Goal: Browse casually

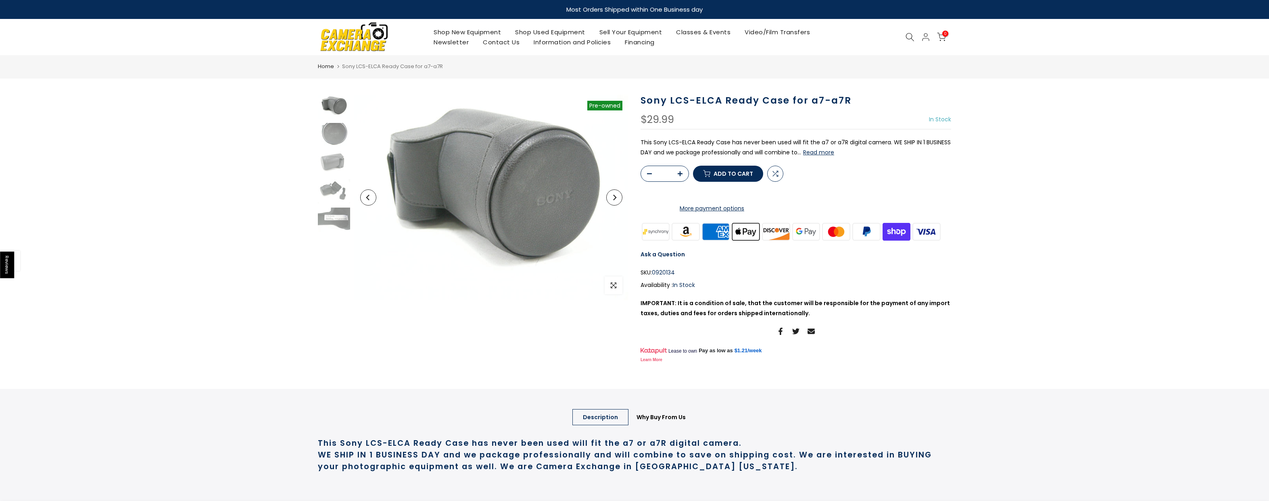
click at [338, 135] on img at bounding box center [334, 135] width 32 height 24
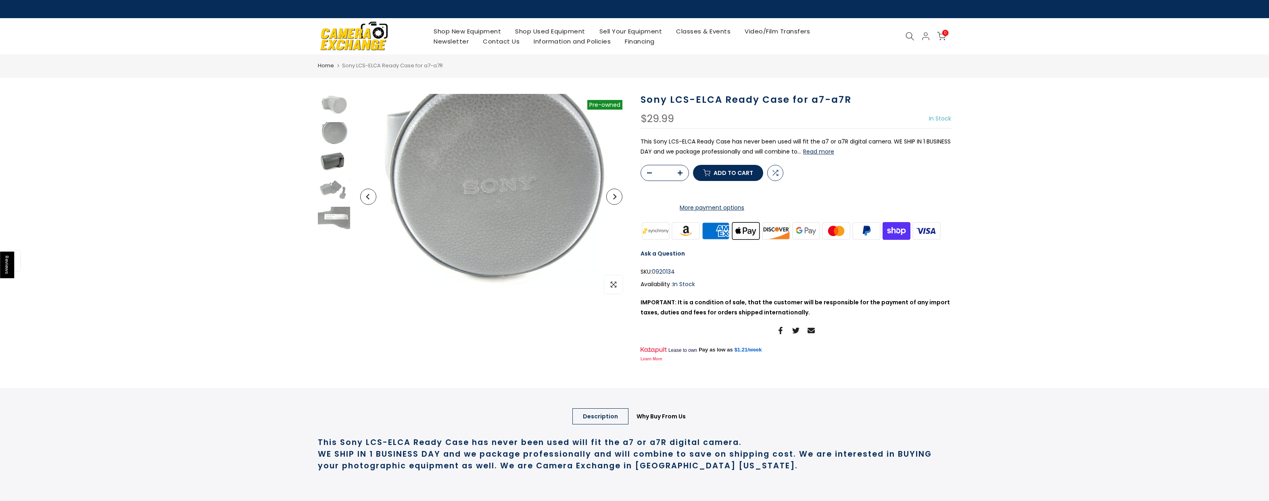
click at [336, 160] on img at bounding box center [334, 162] width 32 height 24
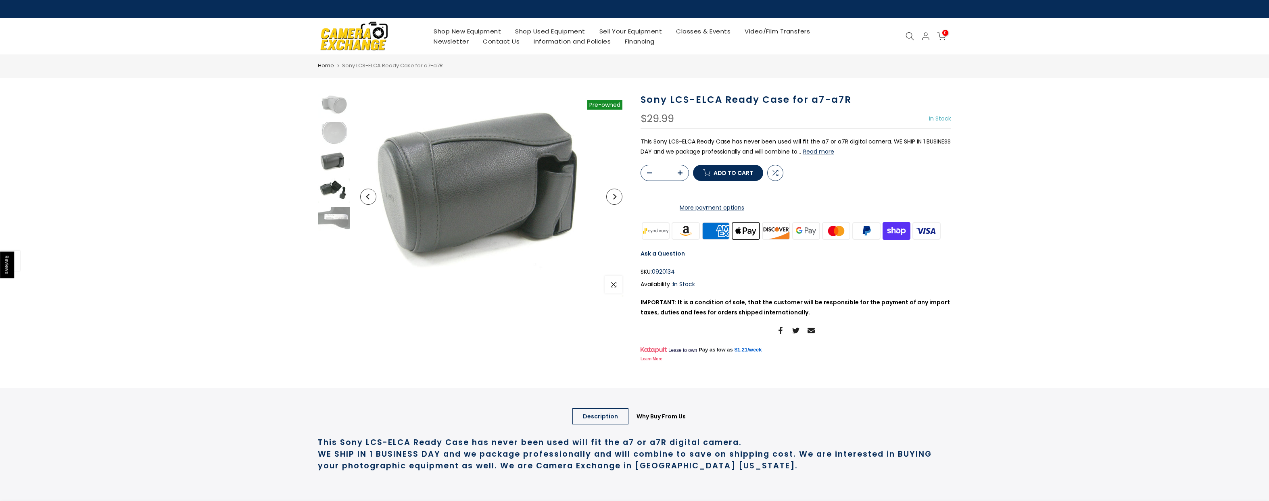
click at [327, 189] on img at bounding box center [334, 191] width 32 height 24
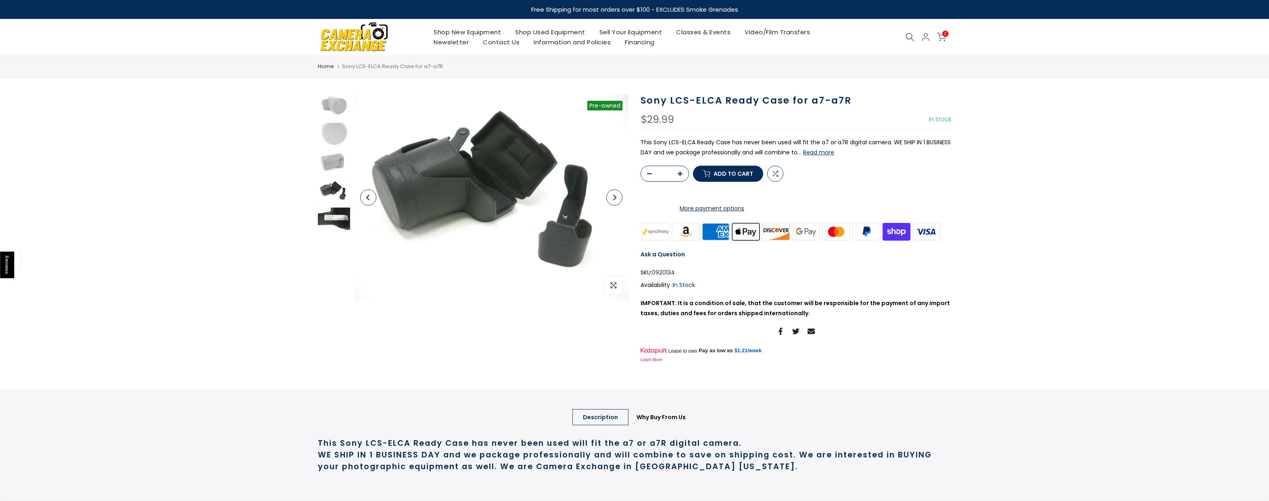
click at [331, 213] on img at bounding box center [334, 220] width 32 height 24
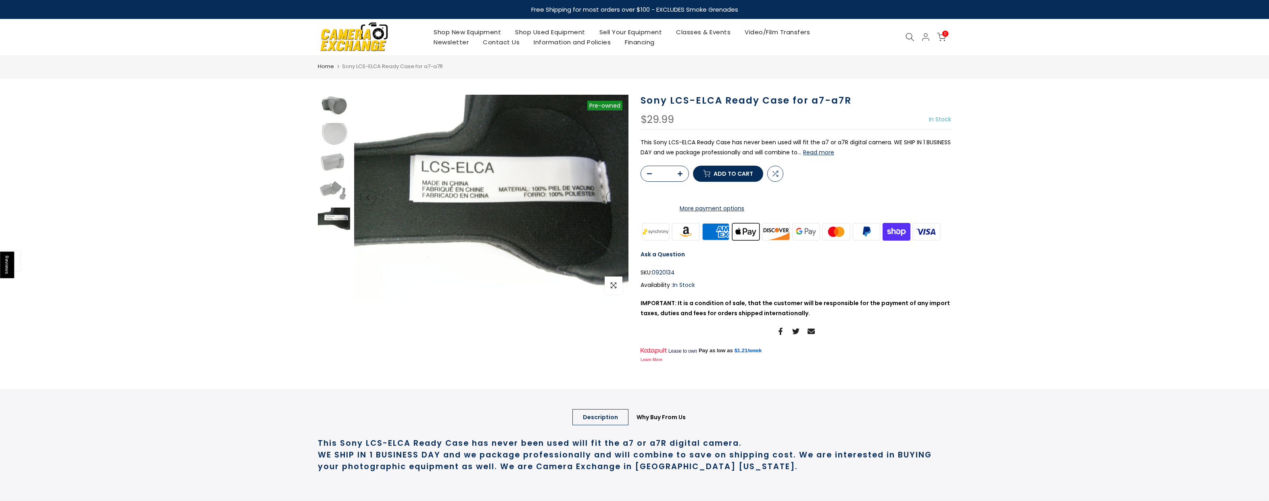
click at [328, 114] on img at bounding box center [334, 107] width 32 height 24
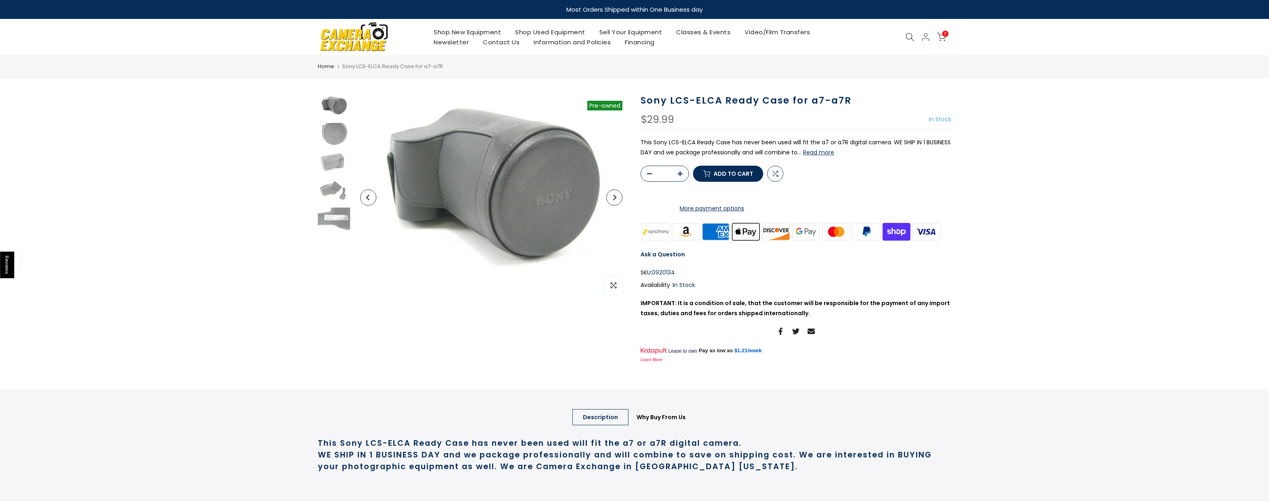
click at [331, 132] on img at bounding box center [334, 135] width 32 height 24
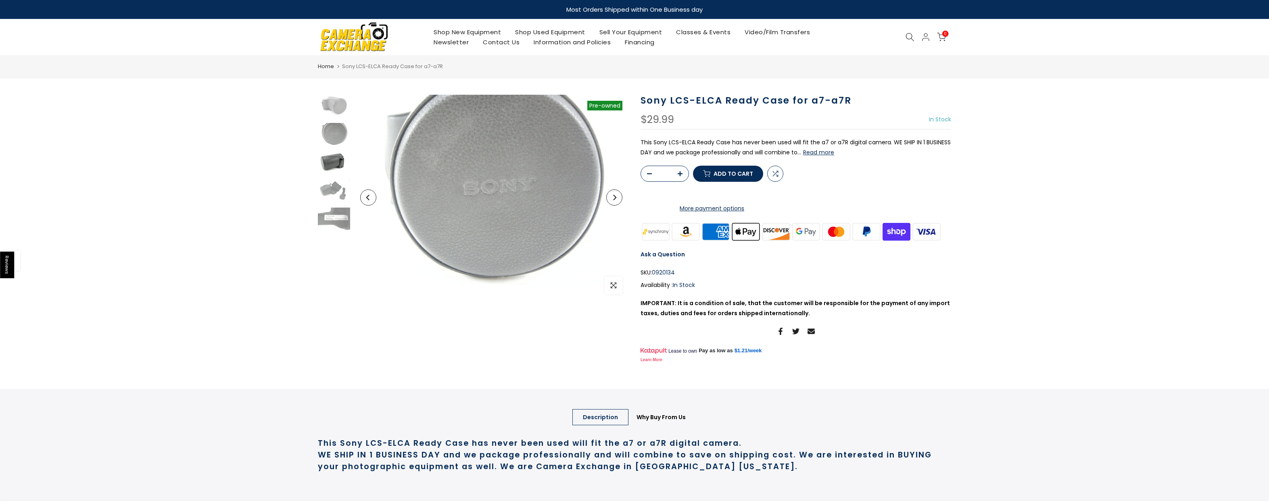
click at [333, 168] on img at bounding box center [334, 163] width 32 height 24
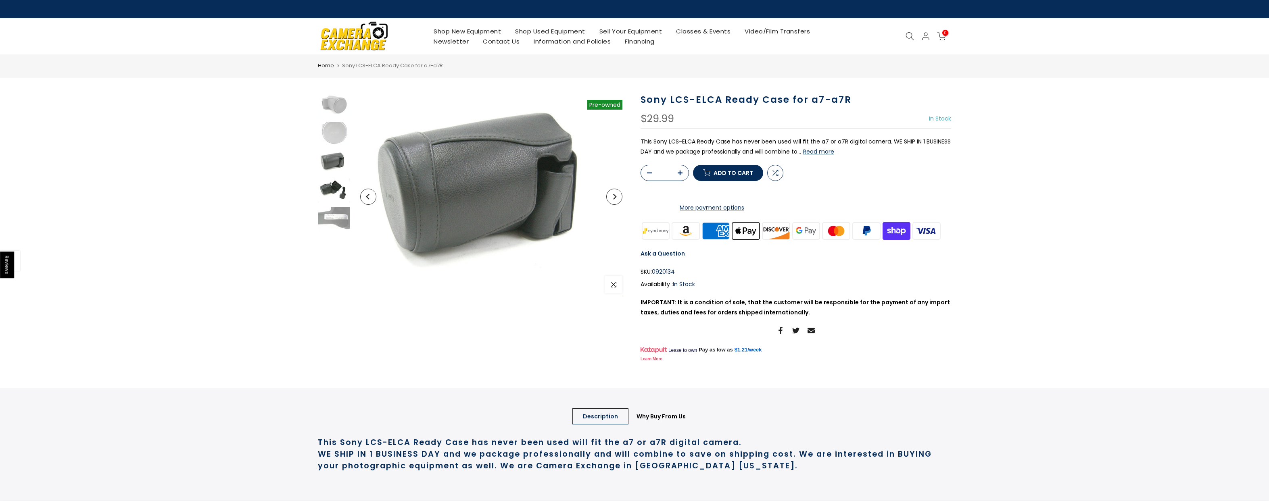
click at [331, 189] on img at bounding box center [334, 191] width 32 height 24
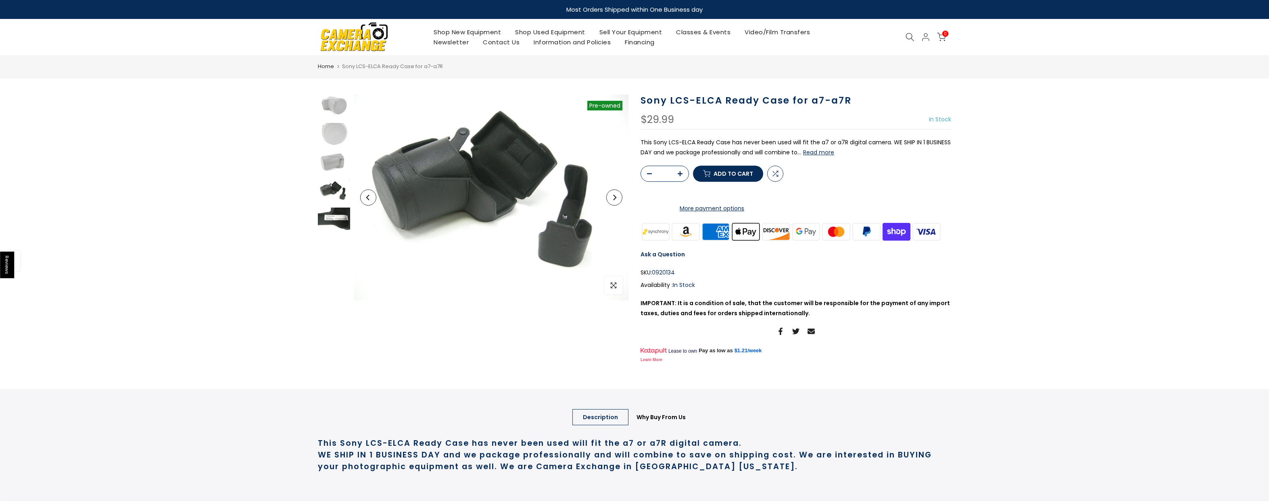
click at [336, 217] on img at bounding box center [334, 220] width 32 height 24
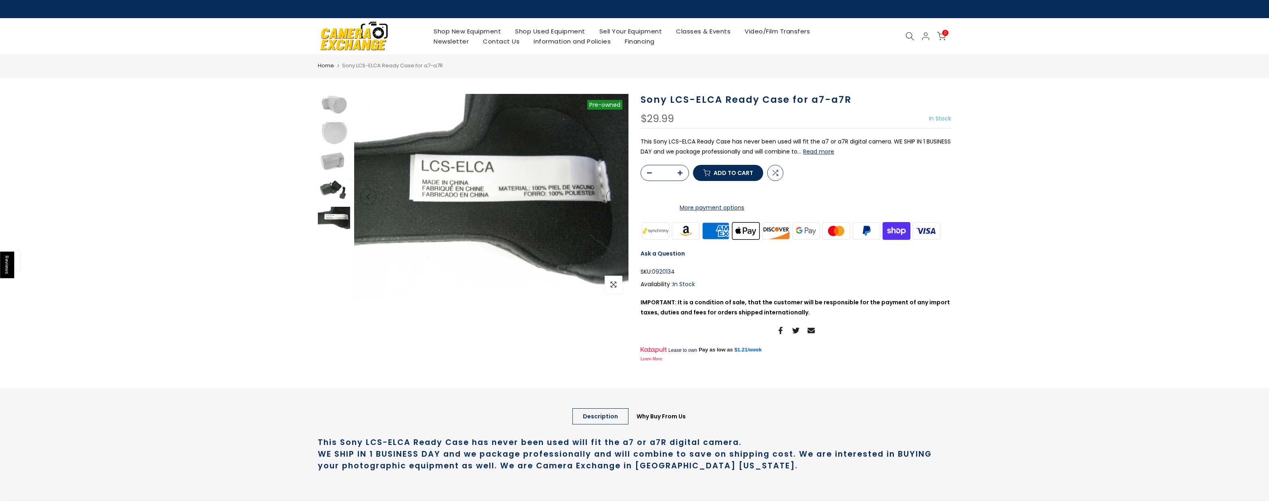
click at [327, 188] on img at bounding box center [334, 191] width 32 height 24
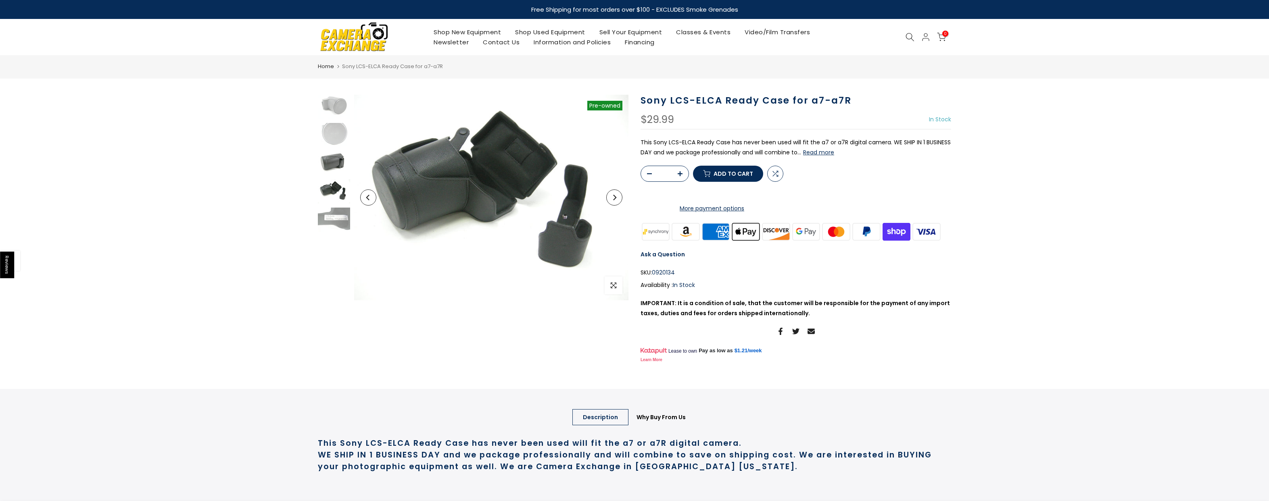
click at [335, 155] on img at bounding box center [334, 163] width 32 height 24
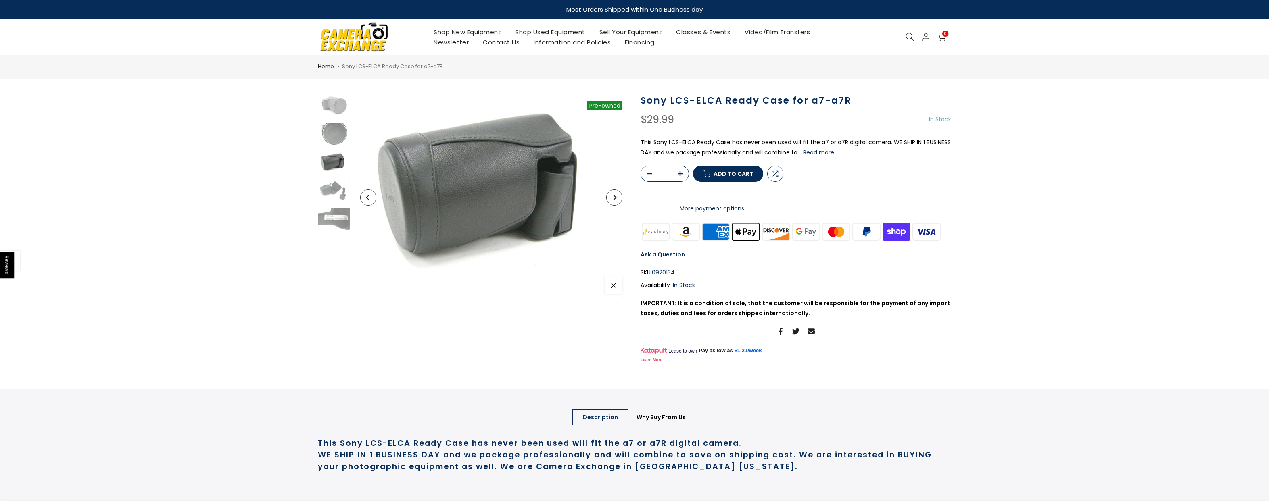
click at [335, 127] on img at bounding box center [334, 135] width 32 height 24
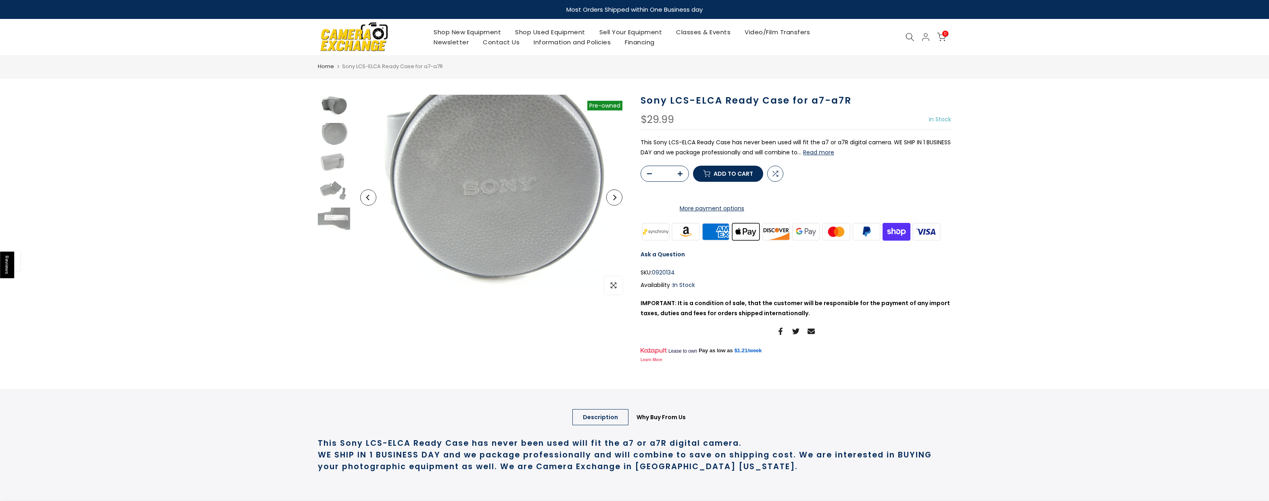
click at [338, 108] on img at bounding box center [334, 107] width 32 height 24
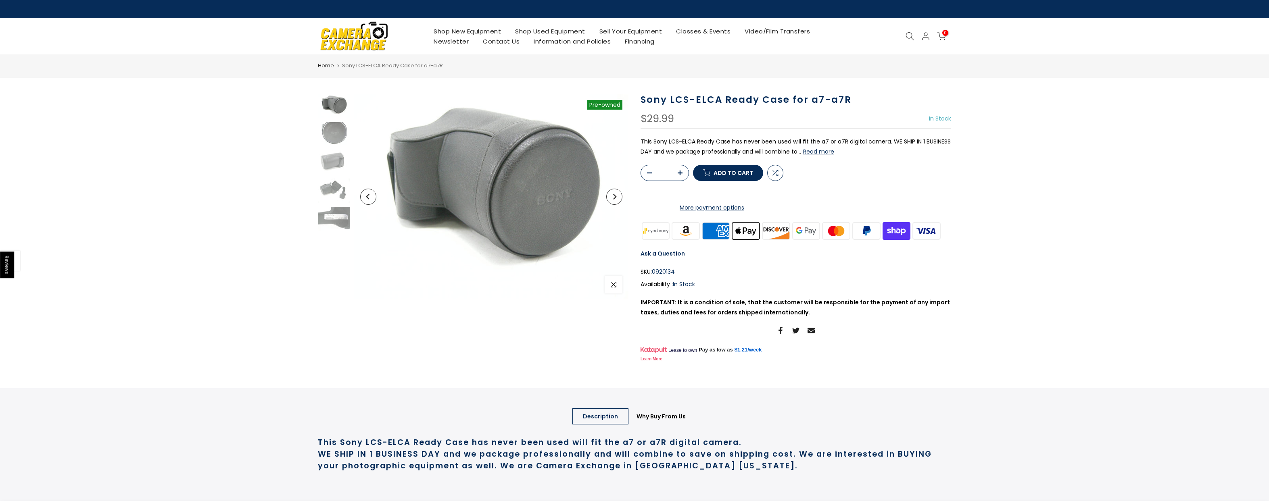
click at [337, 135] on img at bounding box center [334, 134] width 32 height 24
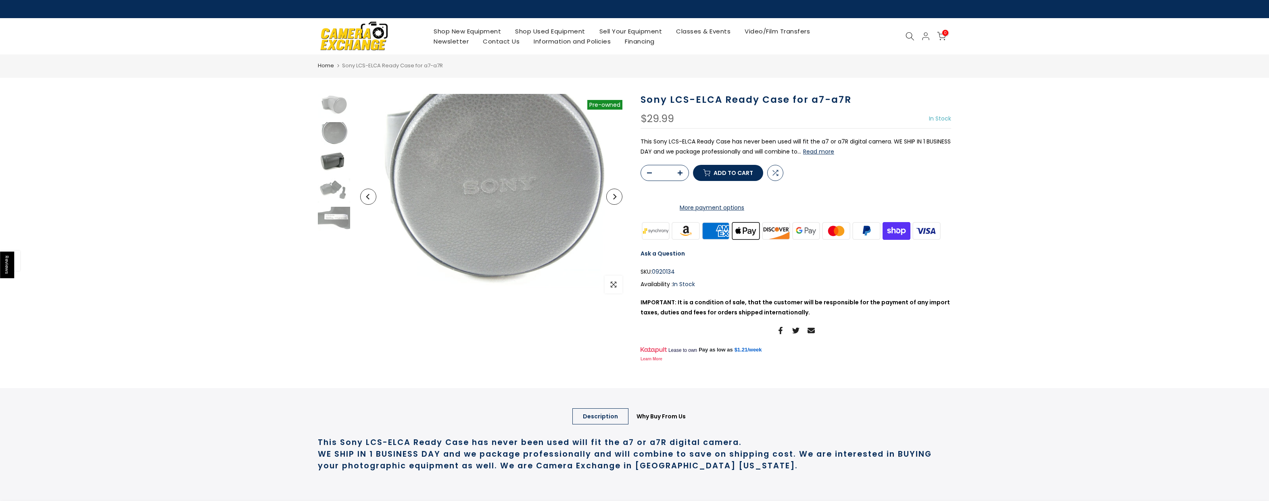
click at [336, 169] on img at bounding box center [334, 162] width 32 height 24
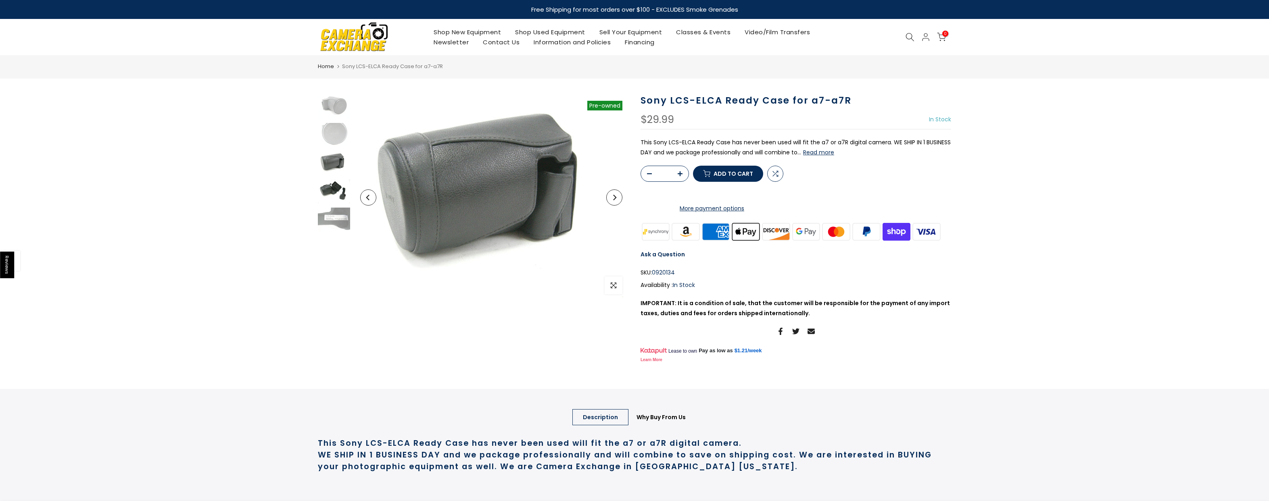
click at [332, 187] on img at bounding box center [334, 191] width 32 height 24
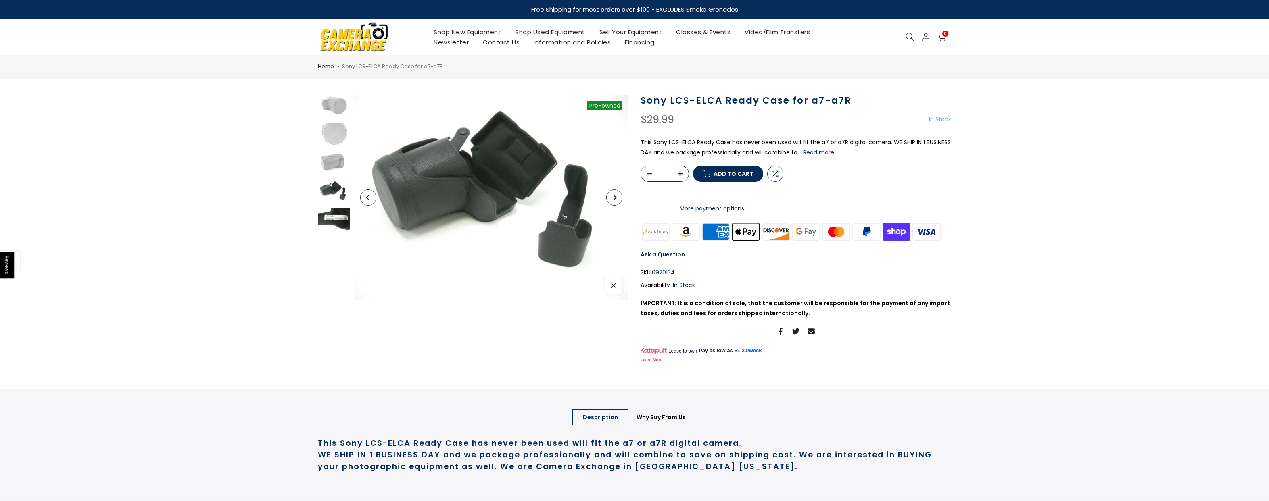
click at [335, 217] on img at bounding box center [334, 220] width 32 height 24
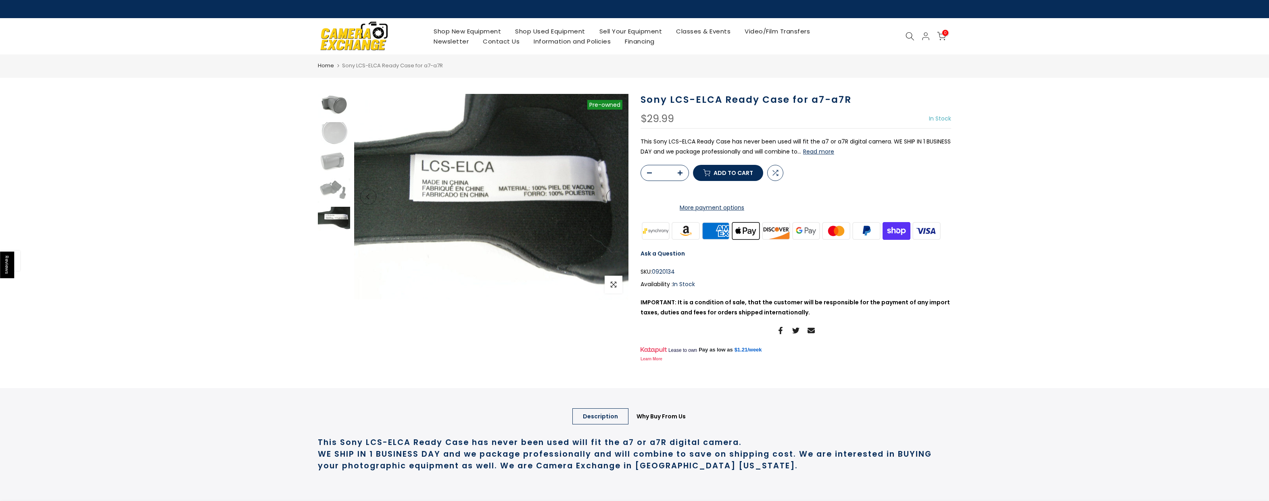
click at [337, 101] on img at bounding box center [334, 106] width 32 height 24
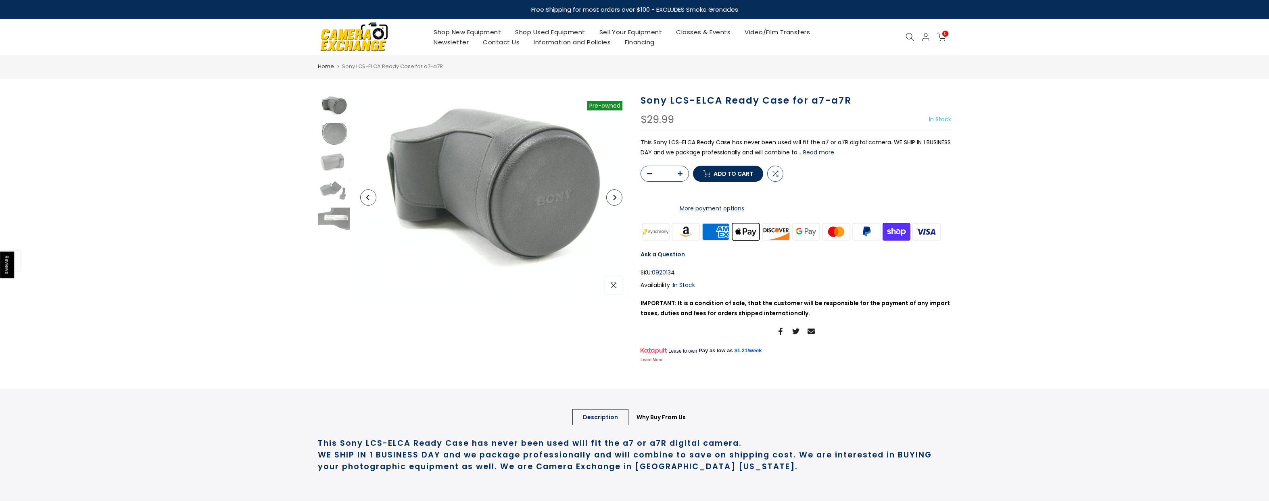
click at [328, 140] on img at bounding box center [334, 135] width 32 height 24
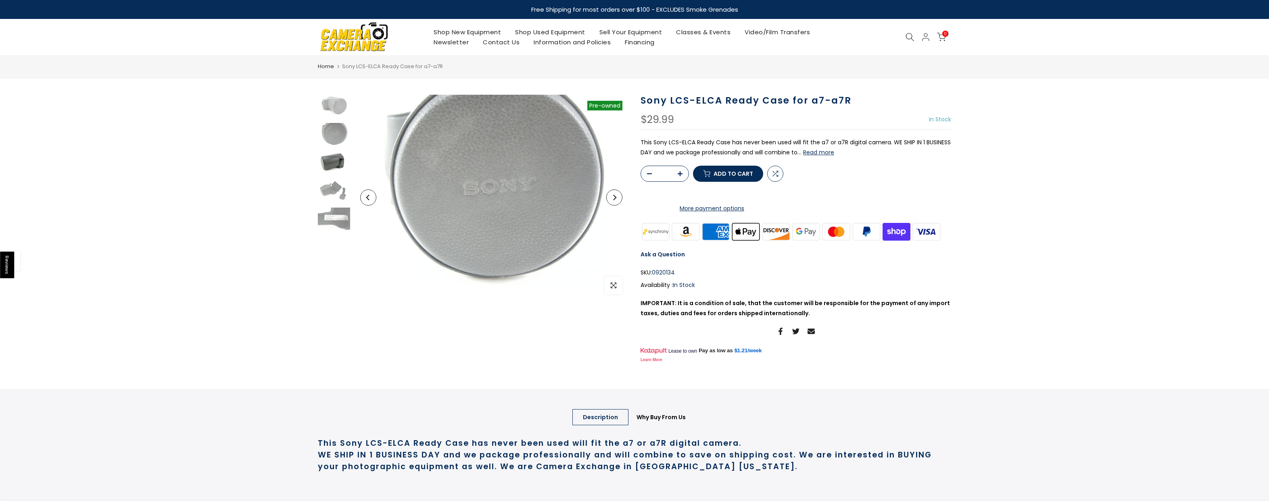
click at [327, 159] on img at bounding box center [334, 163] width 32 height 24
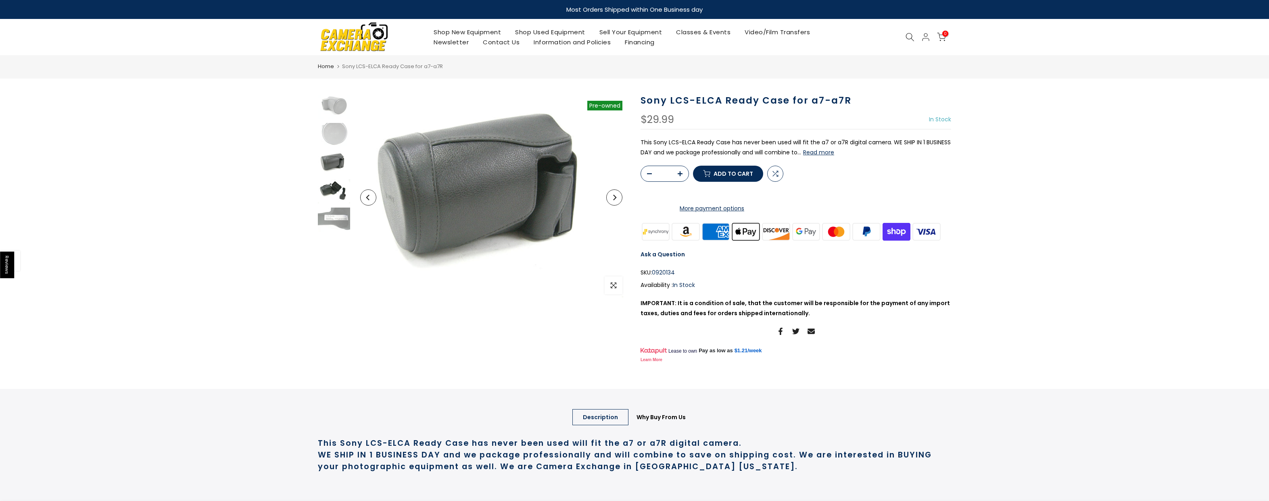
click at [330, 189] on img at bounding box center [334, 191] width 32 height 24
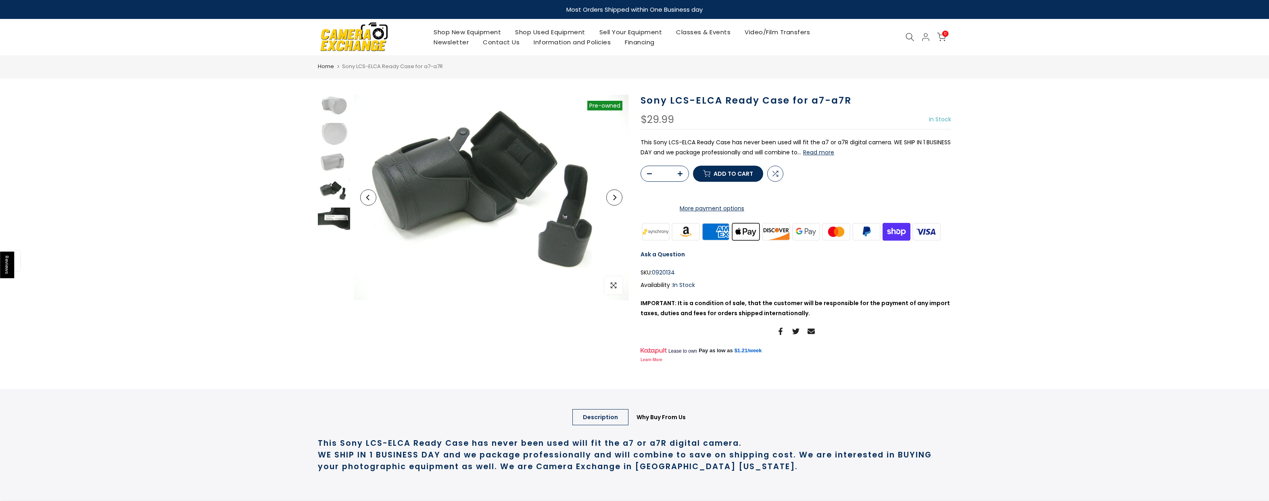
click at [333, 219] on img at bounding box center [334, 220] width 32 height 24
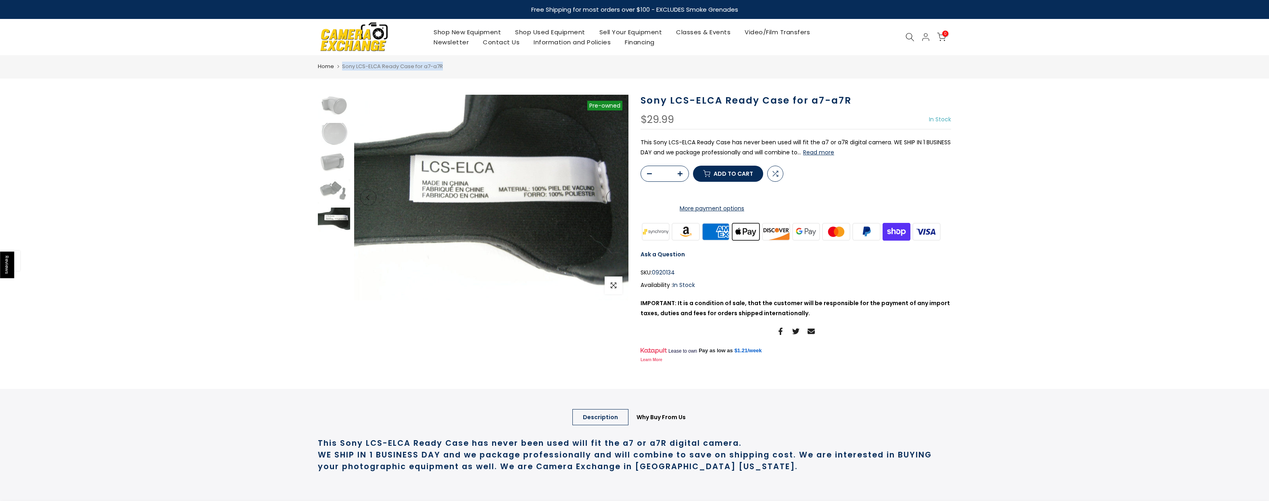
drag, startPoint x: 451, startPoint y: 65, endPoint x: 342, endPoint y: 64, distance: 109.7
click at [342, 64] on nav "Home Sony LCS-ELCA Ready Case for a7-a7R" at bounding box center [634, 66] width 633 height 9
copy span "Sony LCS-ELCA Ready Case for a7-a7R"
